Goal: Information Seeking & Learning: Learn about a topic

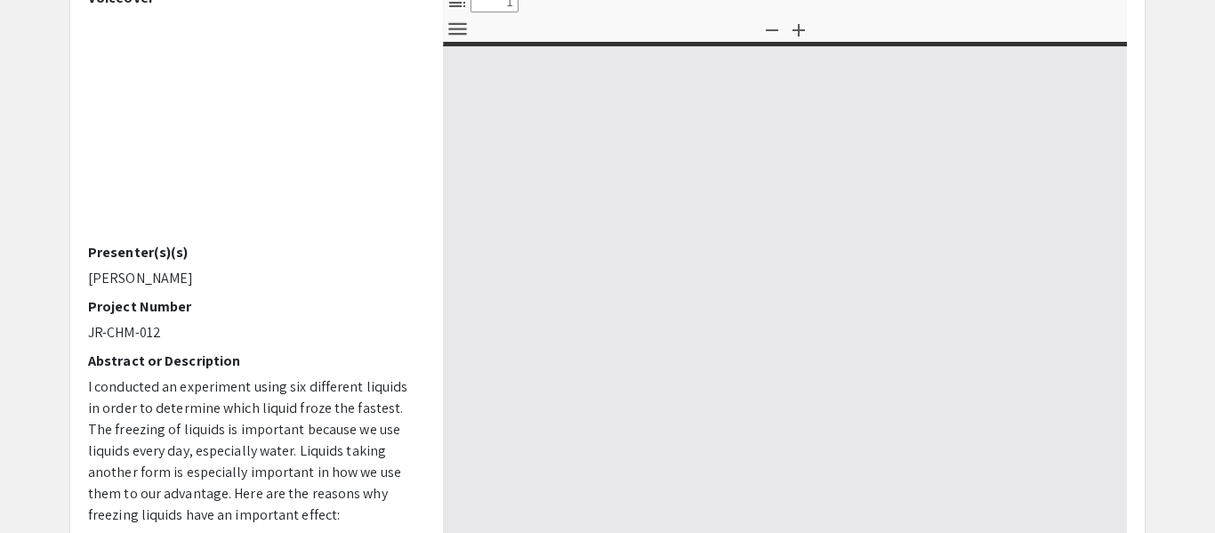
select select "custom"
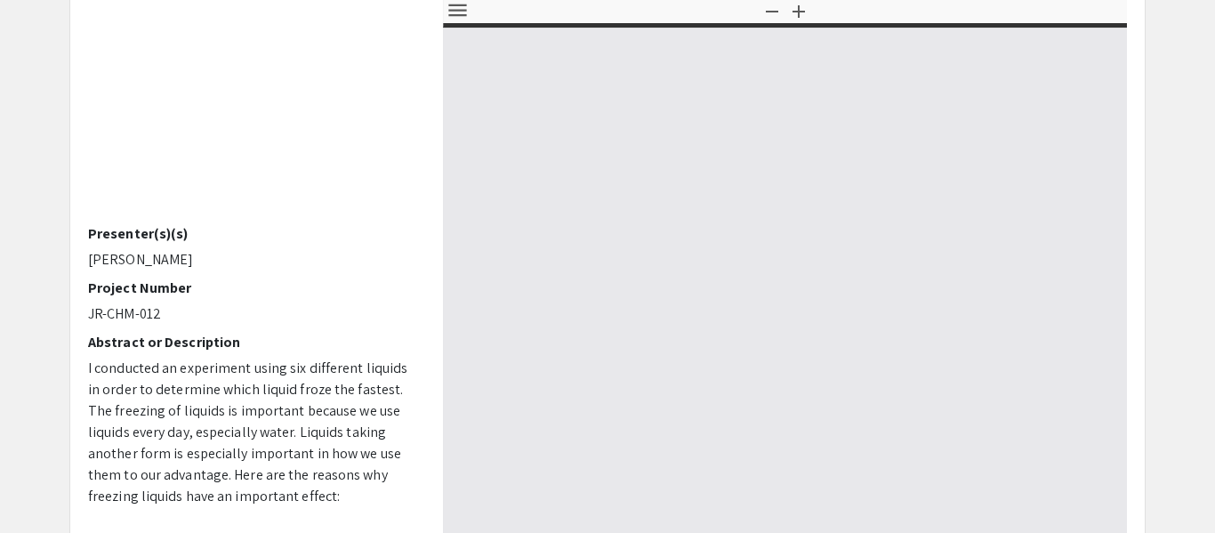
type input "0"
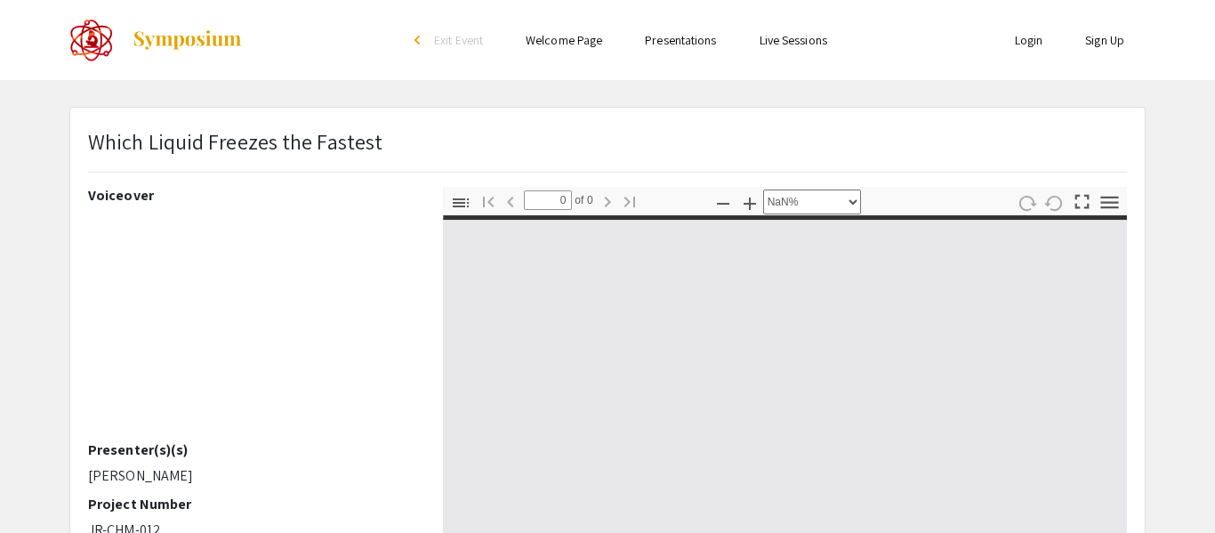
select select "auto"
type input "1"
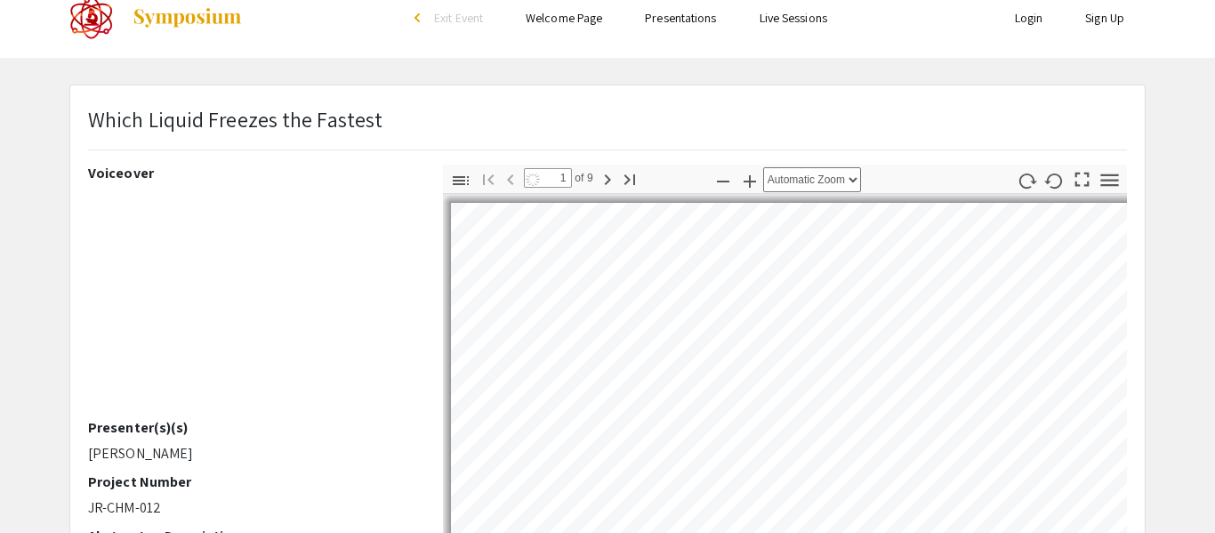
select select "auto"
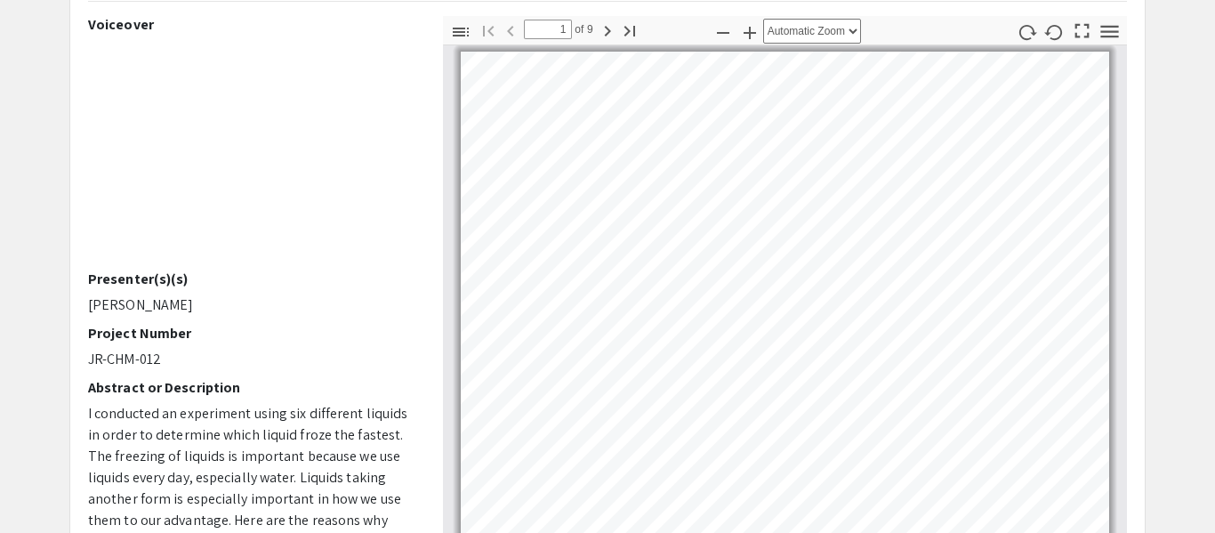
scroll to position [153, 0]
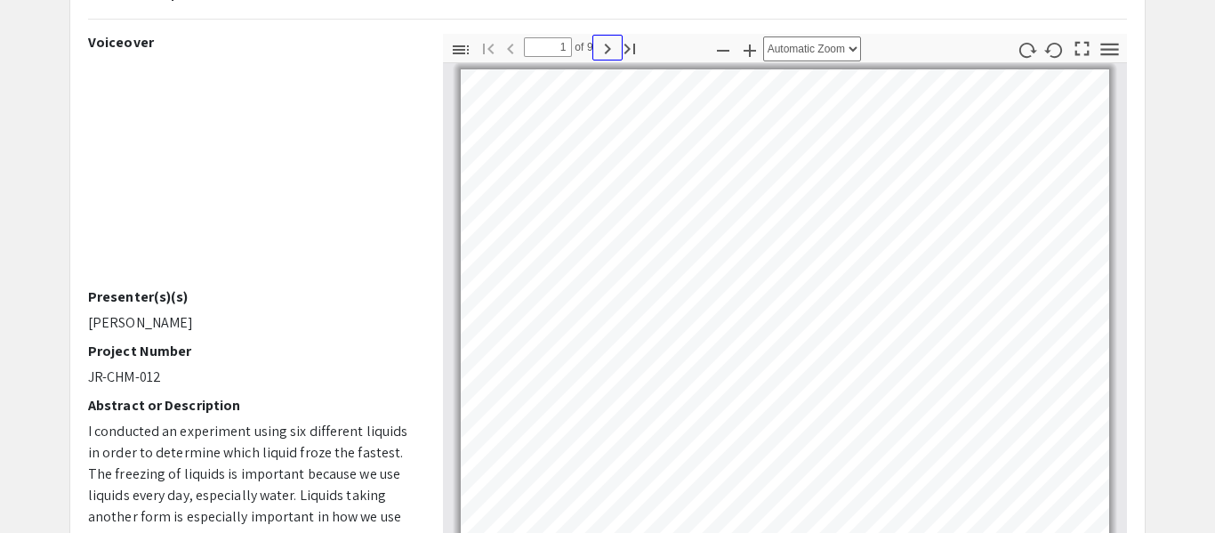
click at [611, 48] on icon "button" at bounding box center [607, 48] width 21 height 21
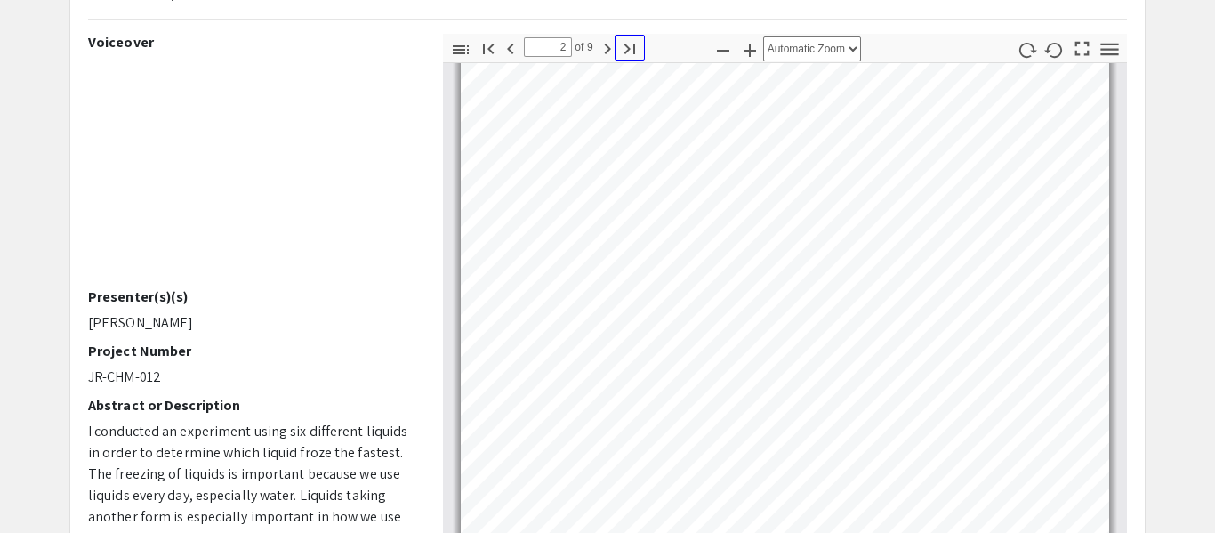
click at [616, 51] on button "Go to Last Page" at bounding box center [630, 48] width 30 height 26
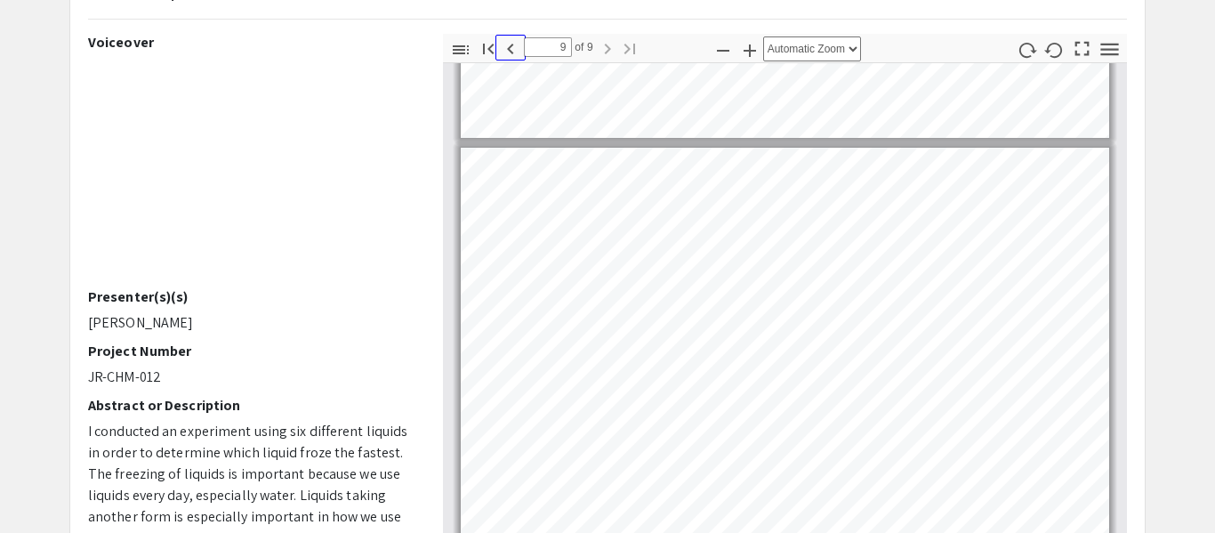
click at [502, 51] on icon "button" at bounding box center [510, 48] width 21 height 21
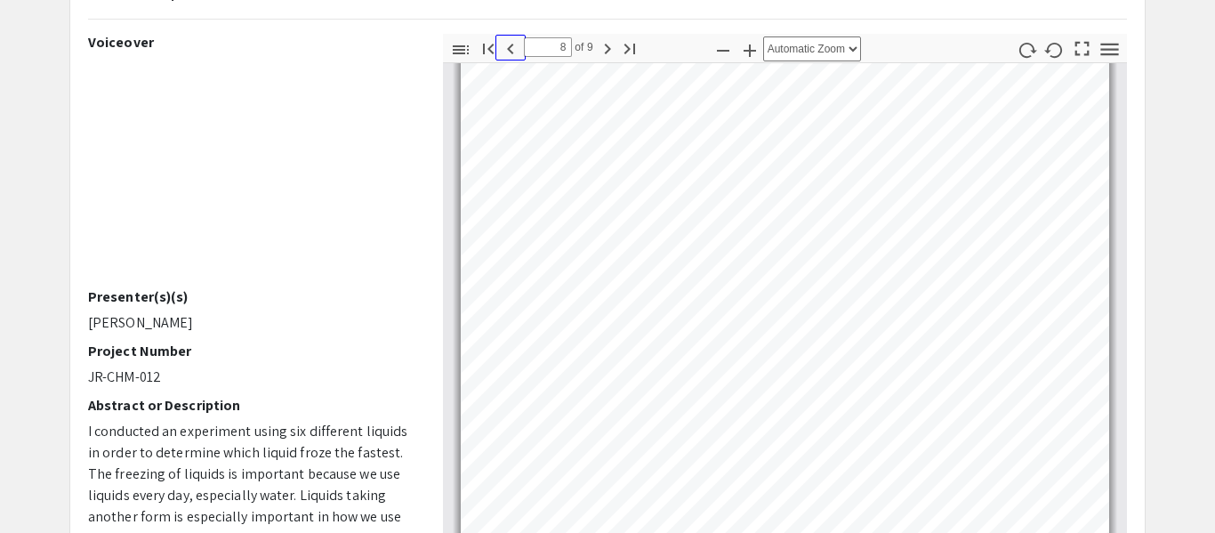
click at [503, 51] on icon "button" at bounding box center [510, 48] width 21 height 21
click at [507, 54] on icon "button" at bounding box center [510, 48] width 21 height 21
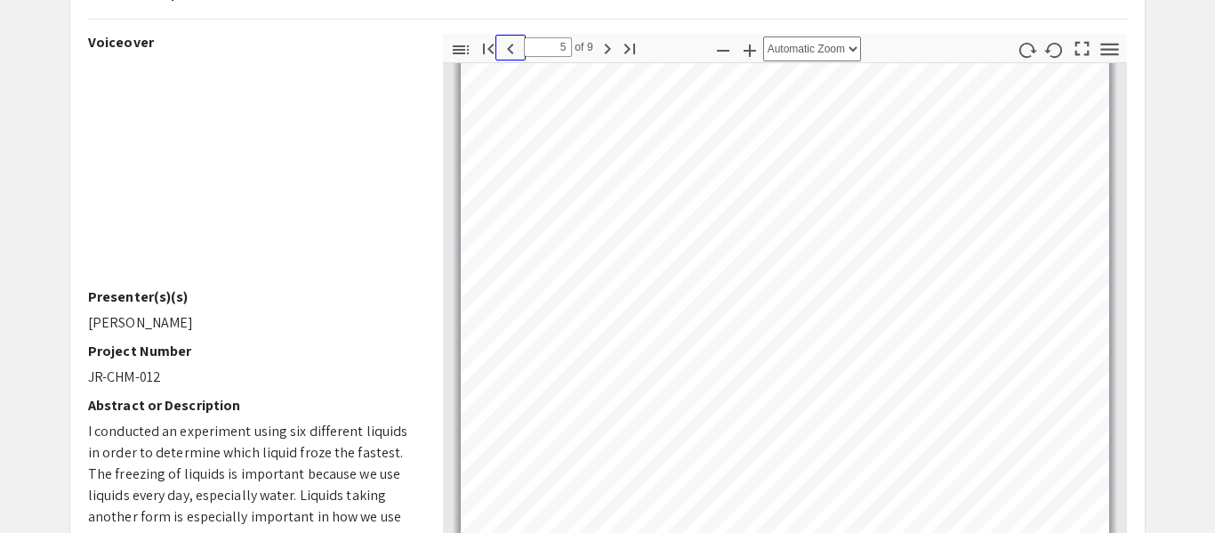
click at [511, 54] on icon "button" at bounding box center [510, 48] width 21 height 21
click at [511, 53] on icon "button" at bounding box center [510, 48] width 21 height 21
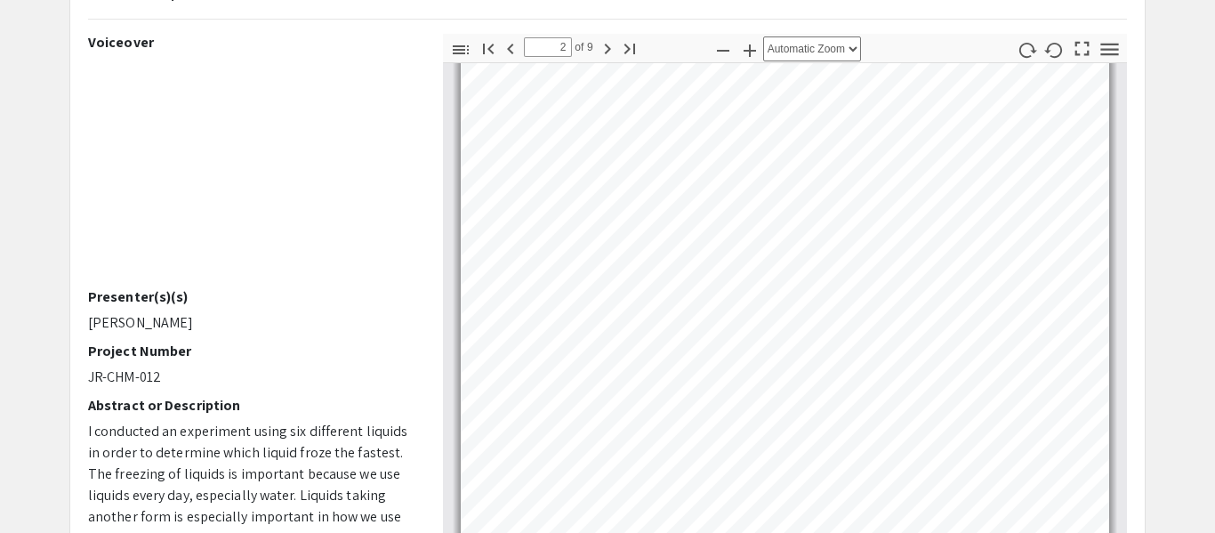
type input "1"
